Goal: Obtain resource: Download file/media

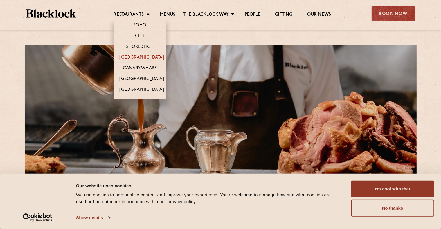
click at [153, 56] on link "[GEOGRAPHIC_DATA]" at bounding box center [141, 58] width 44 height 6
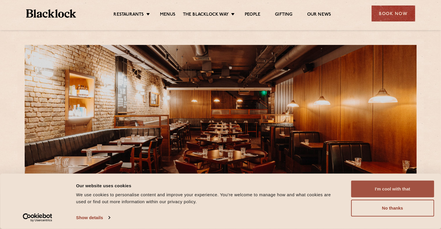
click at [400, 189] on button "I'm cool with that" at bounding box center [392, 189] width 83 height 17
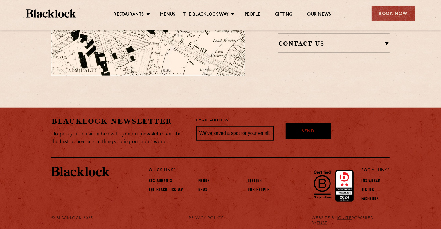
scroll to position [463, 0]
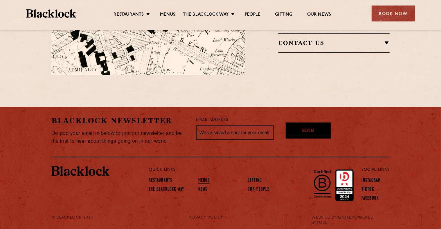
click at [205, 178] on link "Menus" at bounding box center [204, 181] width 12 height 6
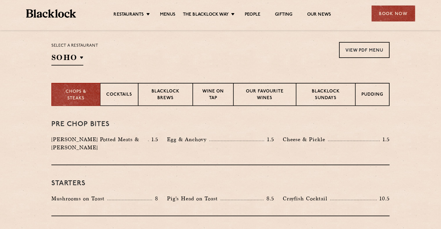
scroll to position [170, 0]
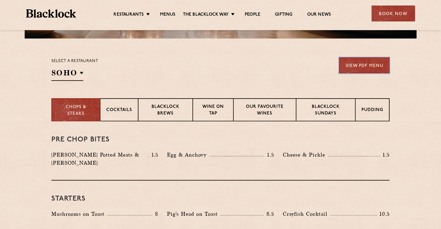
click at [358, 64] on link "View PDF Menu" at bounding box center [364, 65] width 50 height 16
